Goal: Answer question/provide support: Share knowledge or assist other users

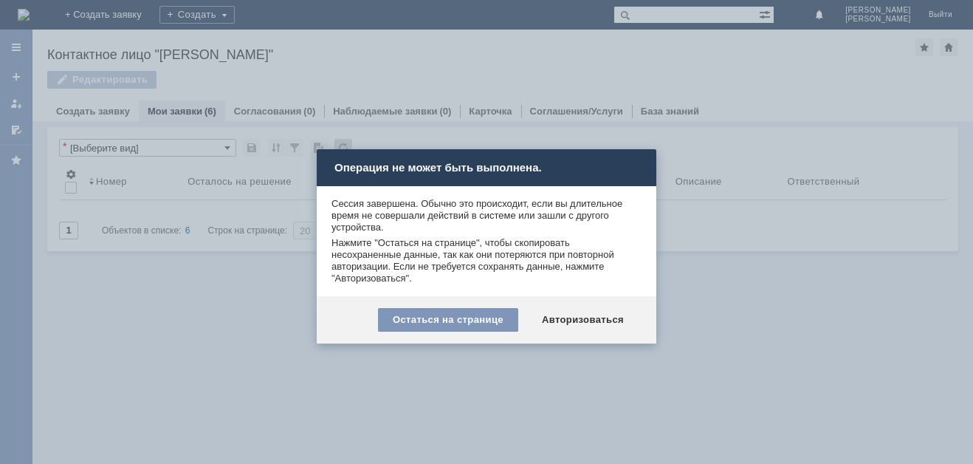
click at [465, 372] on div at bounding box center [486, 232] width 973 height 464
click at [465, 321] on div "Остаться на странице" at bounding box center [448, 320] width 140 height 24
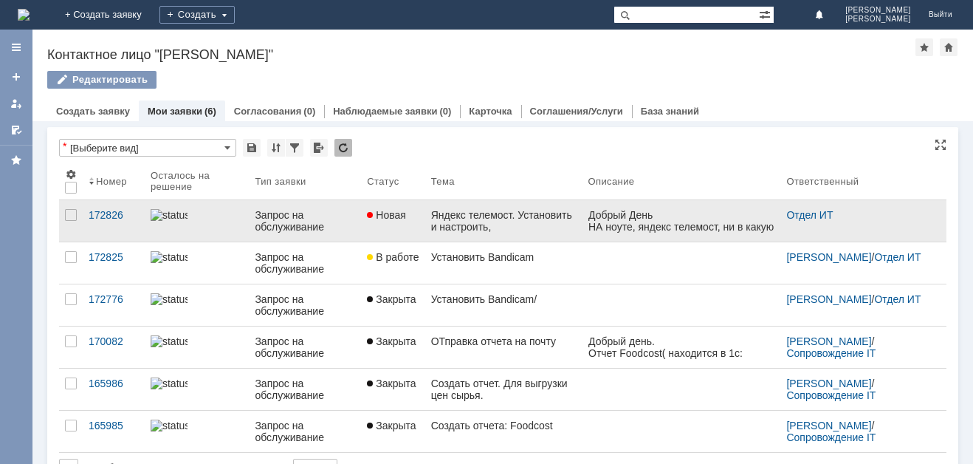
click at [467, 230] on div "Яндекс телемост. Установить и настроить," at bounding box center [503, 221] width 145 height 24
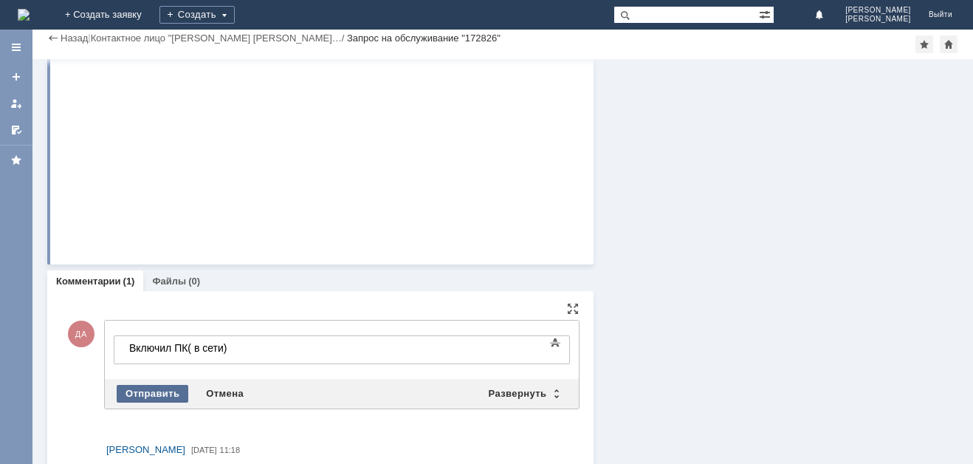
click at [157, 392] on div "Отправить" at bounding box center [153, 394] width 72 height 18
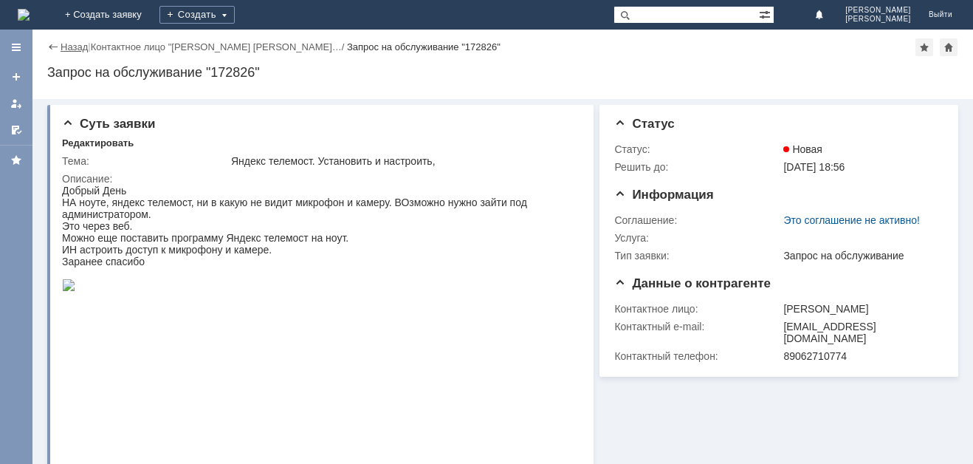
click at [72, 49] on link "Назад" at bounding box center [74, 46] width 27 height 11
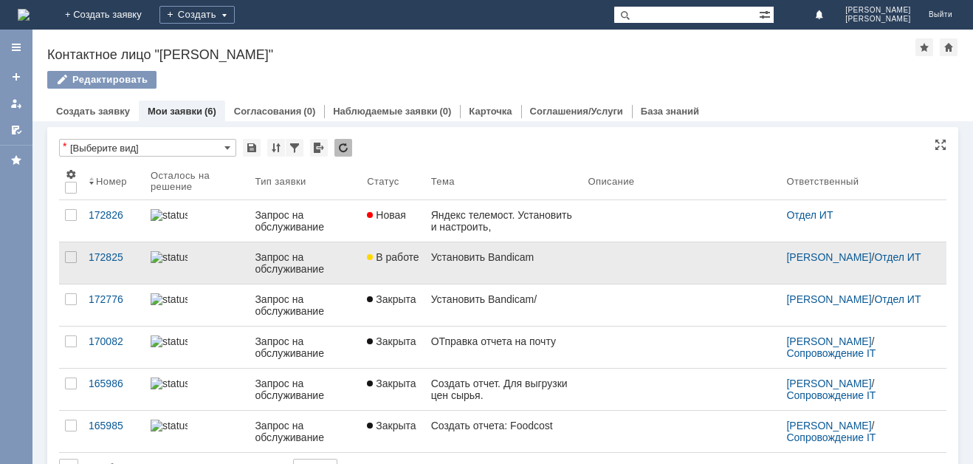
click at [439, 257] on div "Установить Bandicam" at bounding box center [503, 257] width 145 height 12
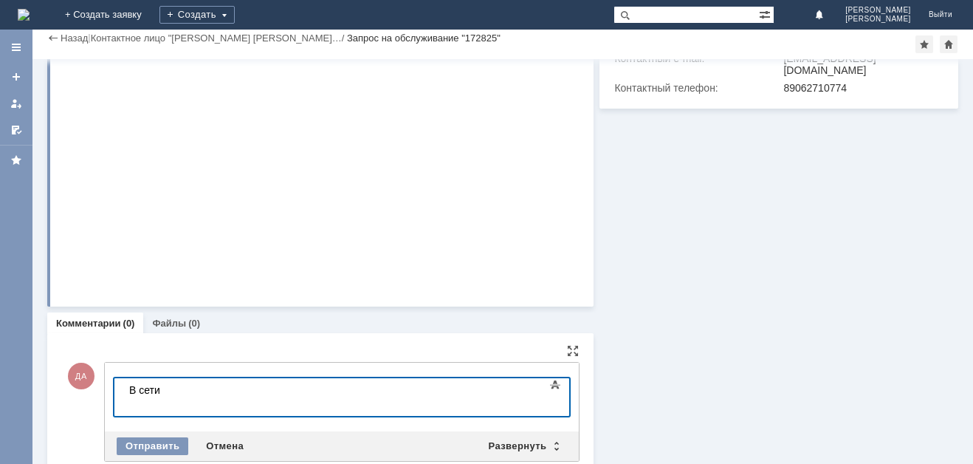
scroll to position [284, 0]
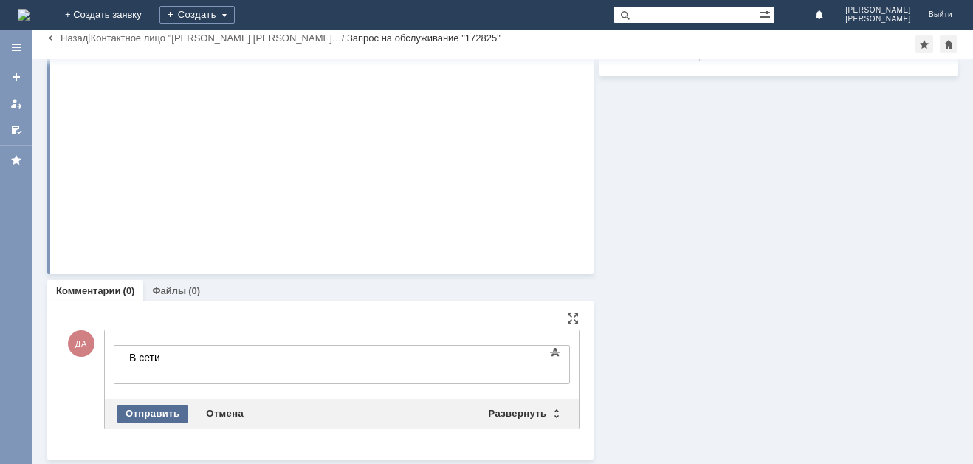
click at [149, 410] on div "Отправить" at bounding box center [153, 414] width 72 height 18
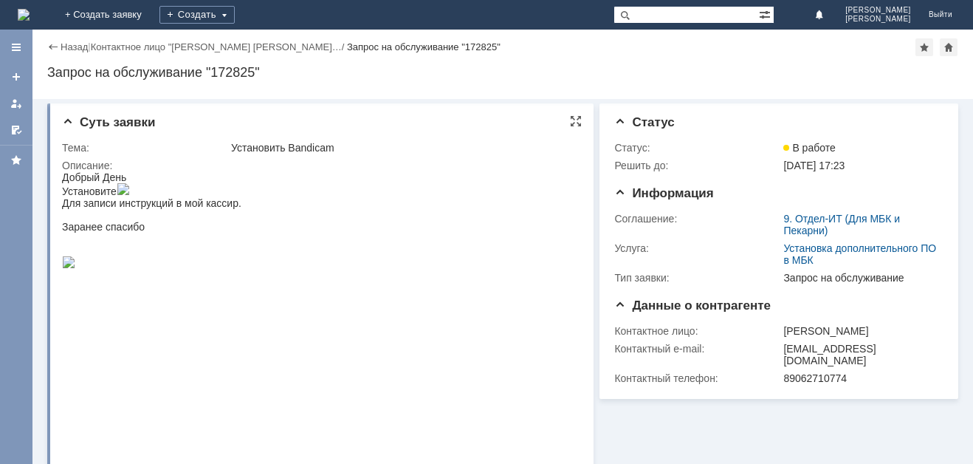
scroll to position [0, 0]
click at [72, 47] on link "Назад" at bounding box center [74, 46] width 27 height 11
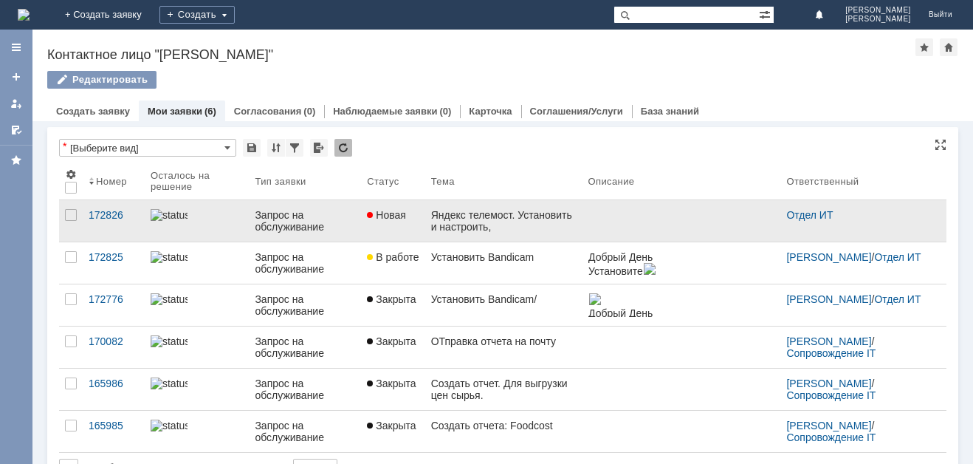
click at [487, 223] on div "Яндекс телемост. Установить и настроить," at bounding box center [503, 221] width 145 height 24
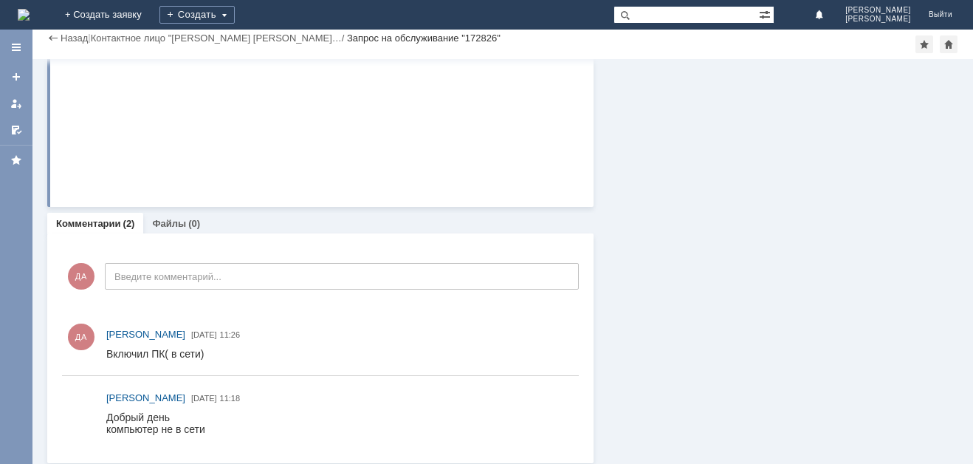
scroll to position [359, 0]
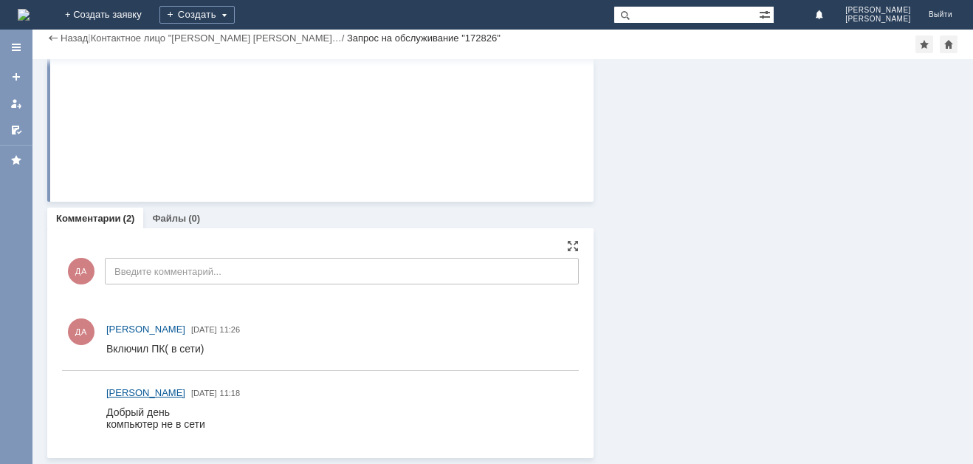
click at [81, 397] on img at bounding box center [81, 395] width 0 height 27
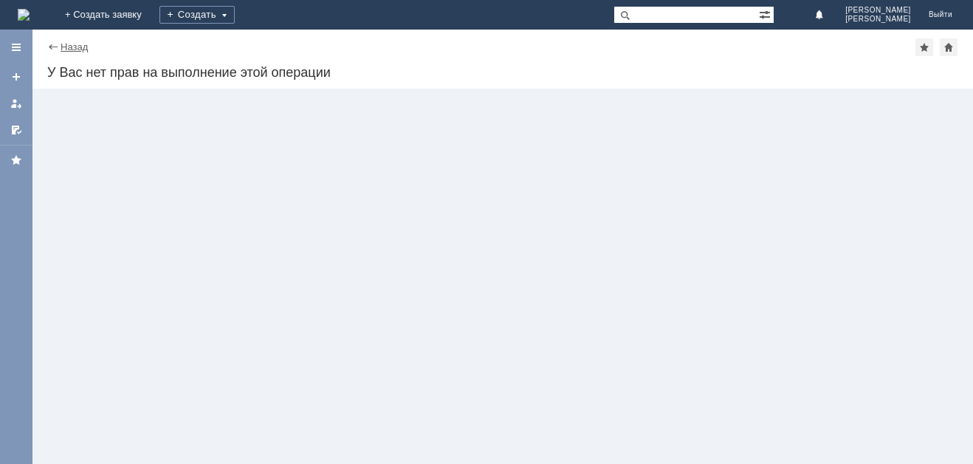
click at [66, 48] on link "Назад" at bounding box center [74, 46] width 27 height 11
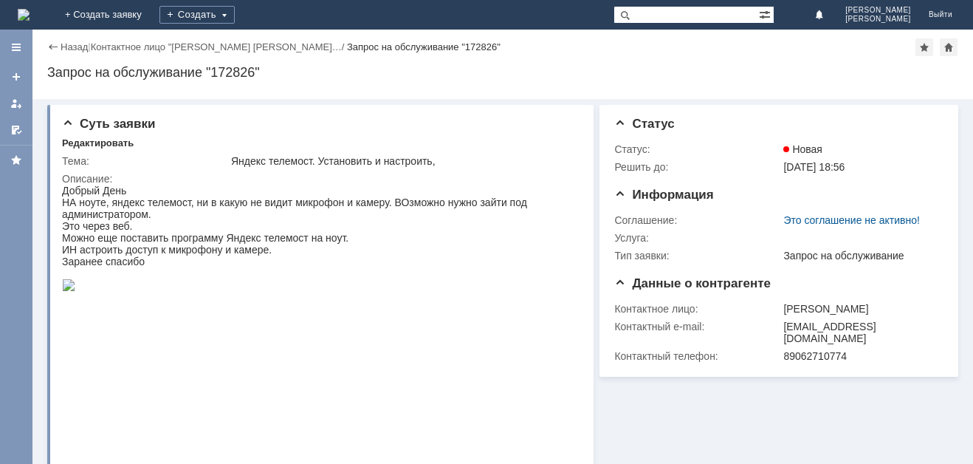
click at [489, 78] on div "Запрос на обслуживание "172826"" at bounding box center [502, 72] width 911 height 15
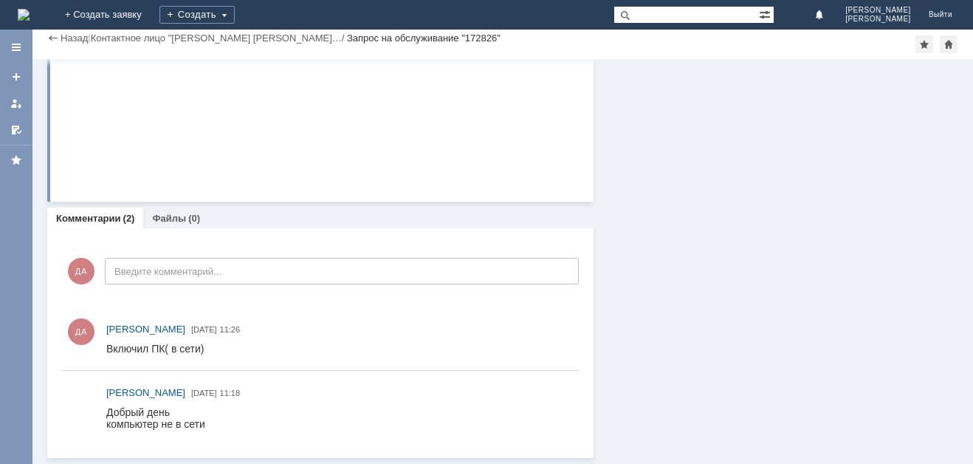
scroll to position [361, 0]
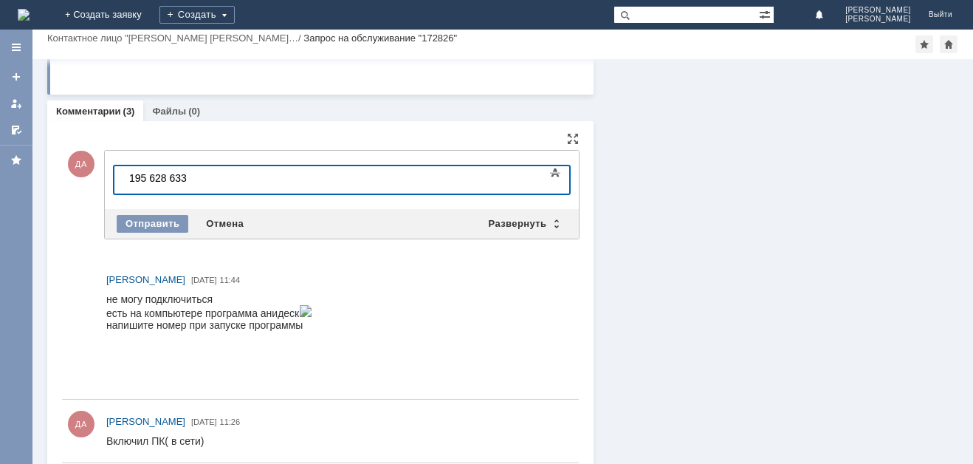
scroll to position [122, 5]
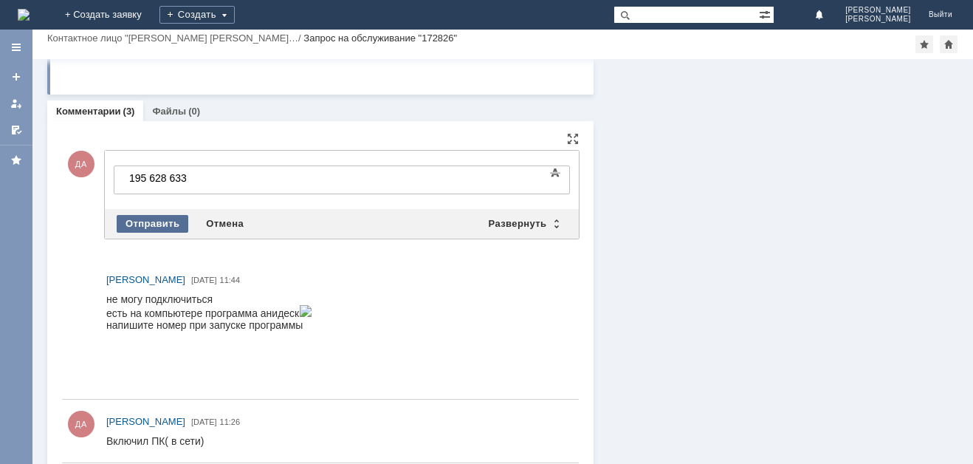
click at [162, 218] on div "Отправить" at bounding box center [153, 224] width 72 height 18
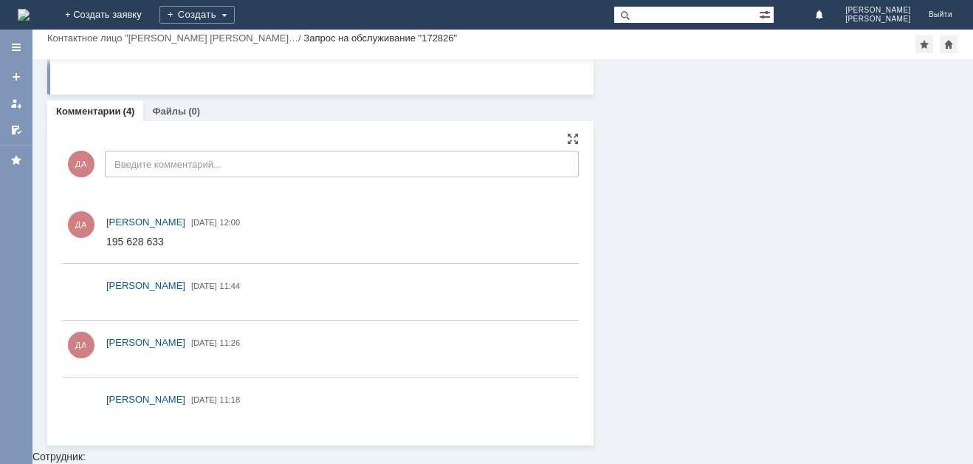
scroll to position [0, 0]
